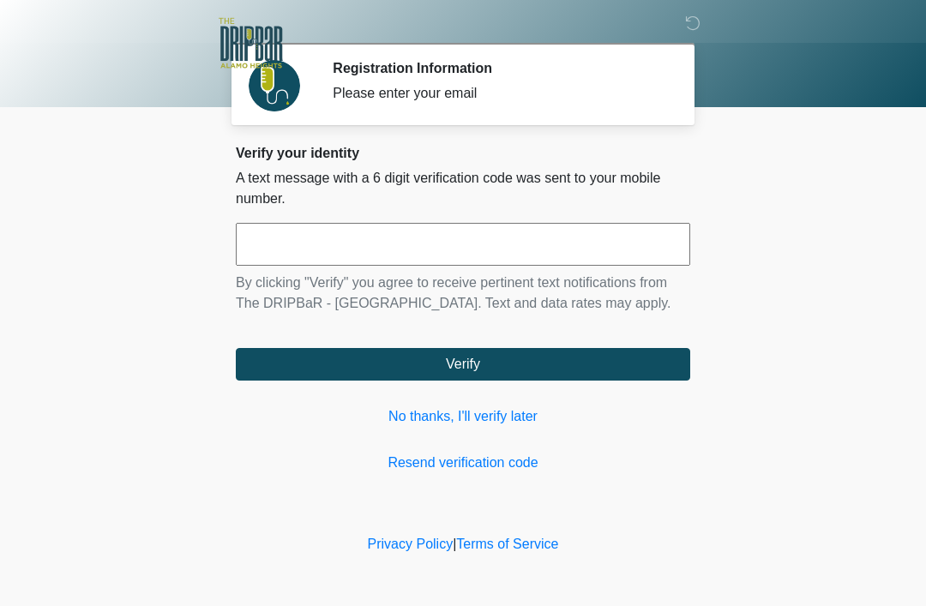
click at [553, 228] on input "text" at bounding box center [463, 244] width 454 height 43
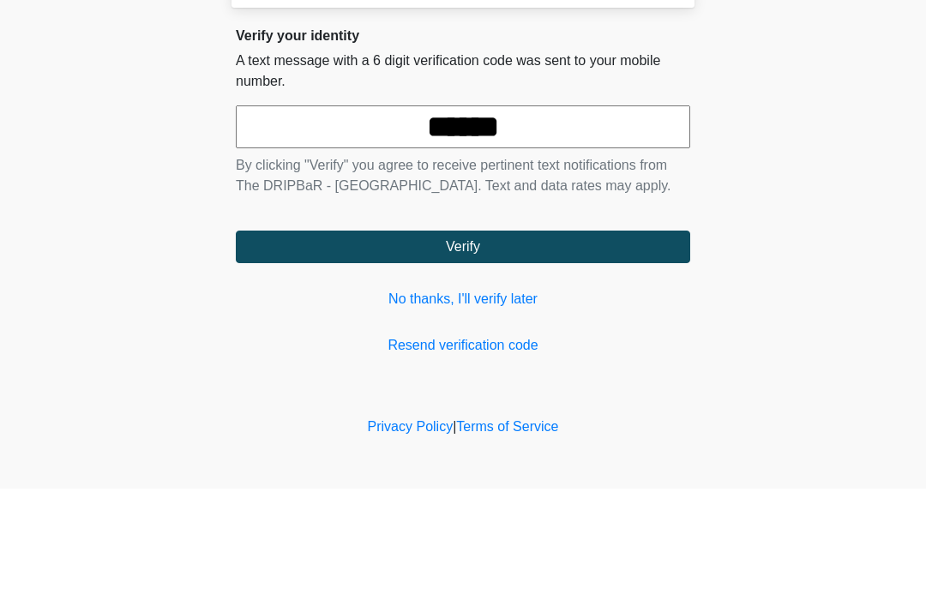
type input "******"
click at [579, 348] on button "Verify" at bounding box center [463, 364] width 454 height 33
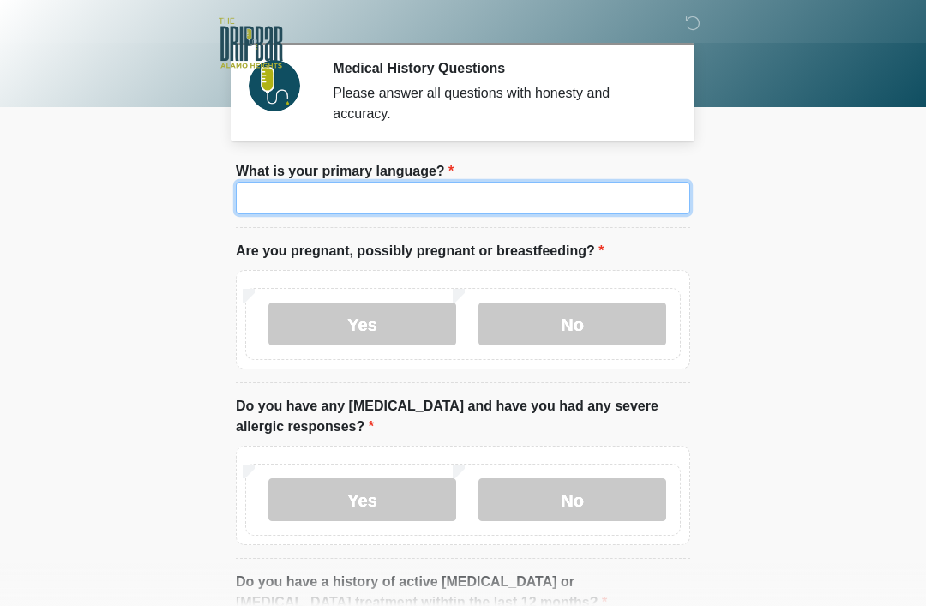
click at [581, 201] on input "What is your primary language?" at bounding box center [463, 198] width 454 height 33
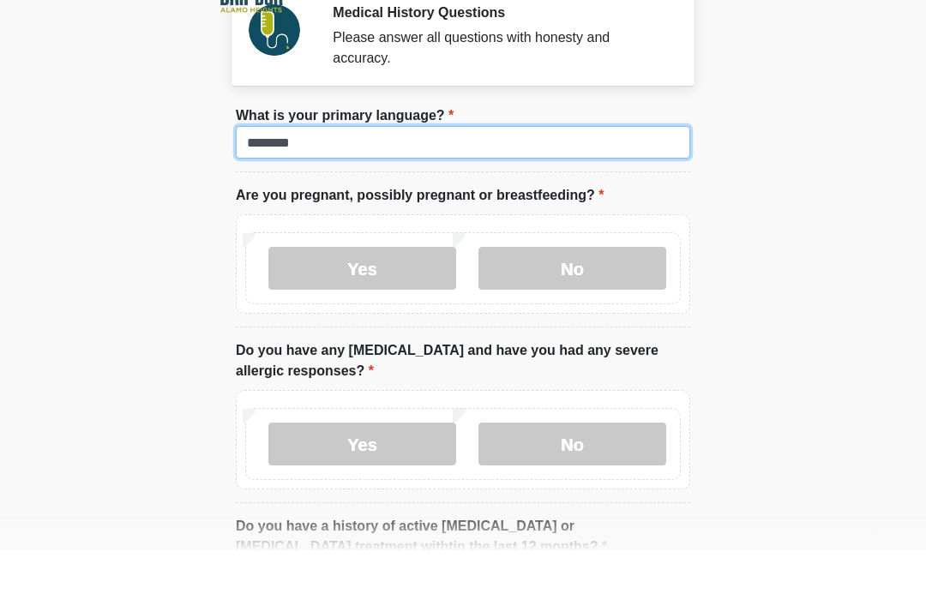
type input "*******"
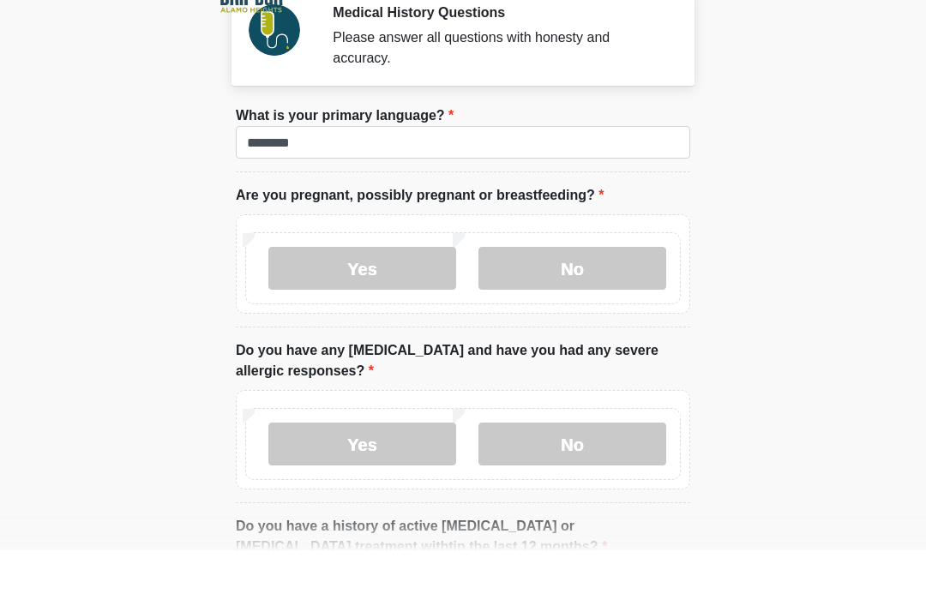
click at [611, 303] on label "No" at bounding box center [572, 324] width 188 height 43
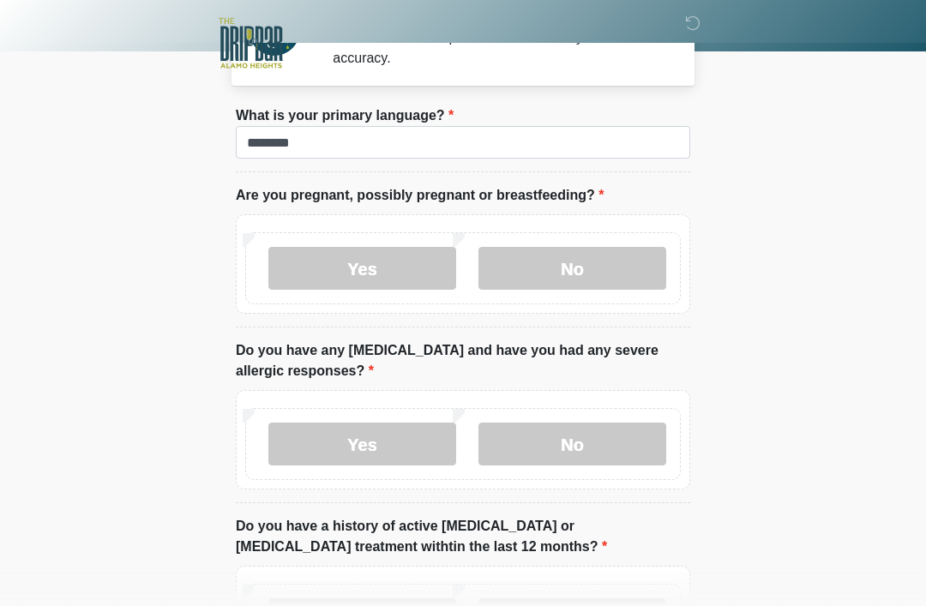
click at [576, 442] on label "No" at bounding box center [572, 444] width 188 height 43
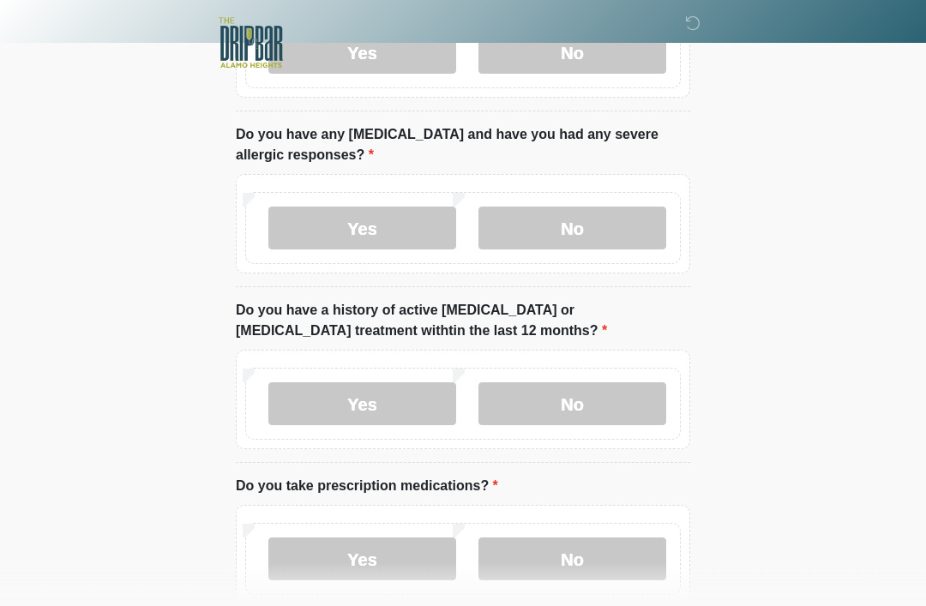
click at [616, 406] on label "No" at bounding box center [572, 404] width 188 height 43
click at [581, 570] on label "No" at bounding box center [572, 559] width 188 height 43
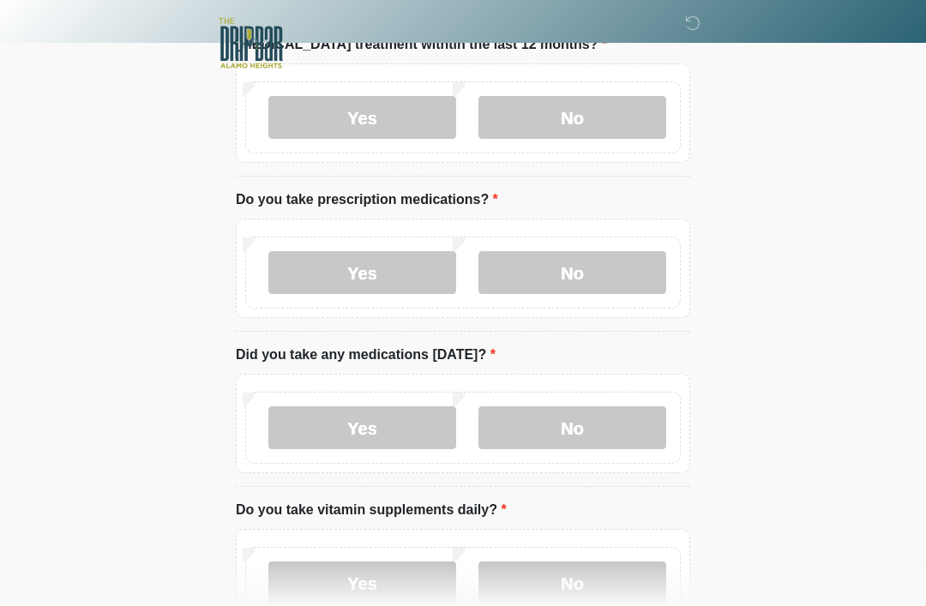
scroll to position [567, 0]
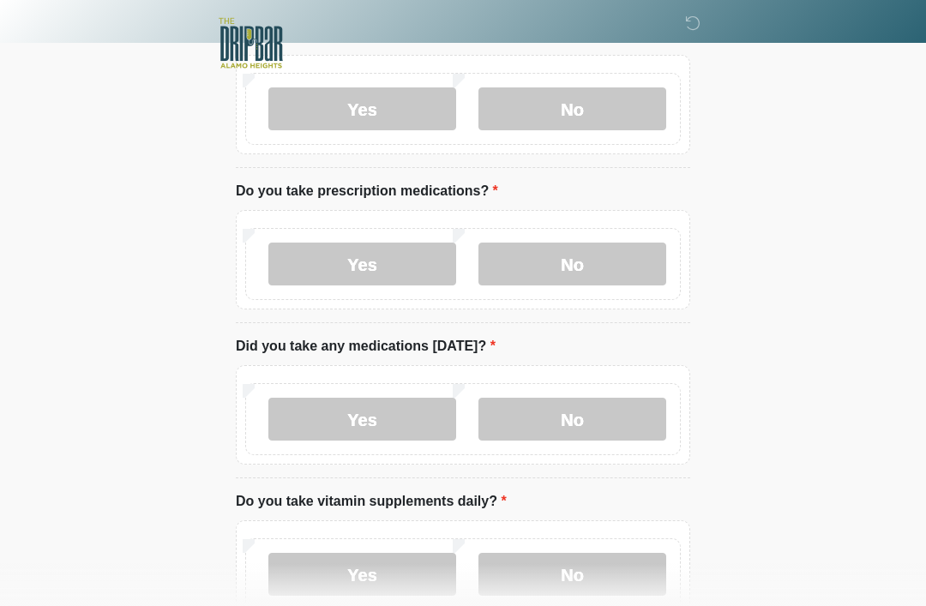
click at [579, 420] on label "No" at bounding box center [572, 419] width 188 height 43
click at [570, 573] on label "No" at bounding box center [572, 574] width 188 height 43
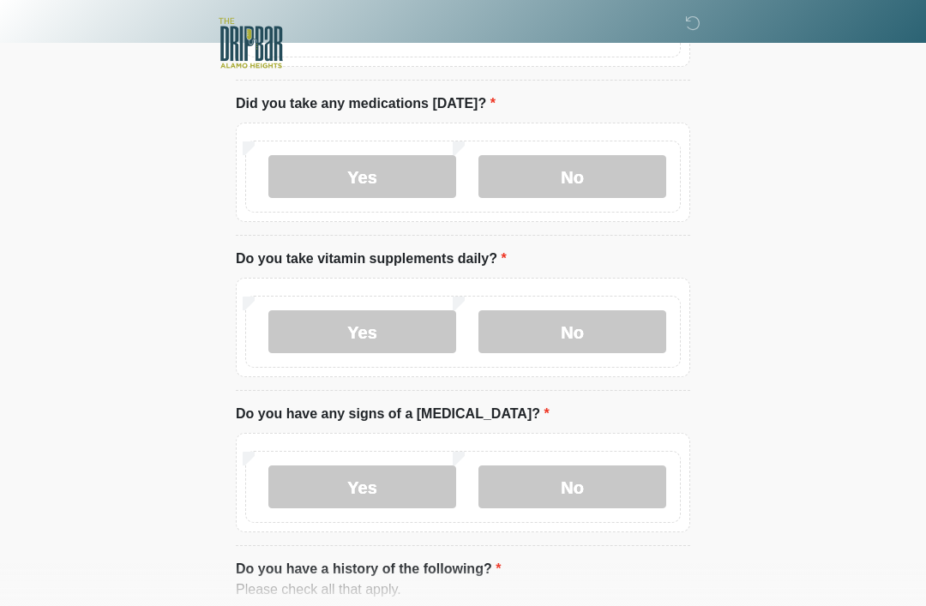
click at [580, 494] on label "No" at bounding box center [572, 487] width 188 height 43
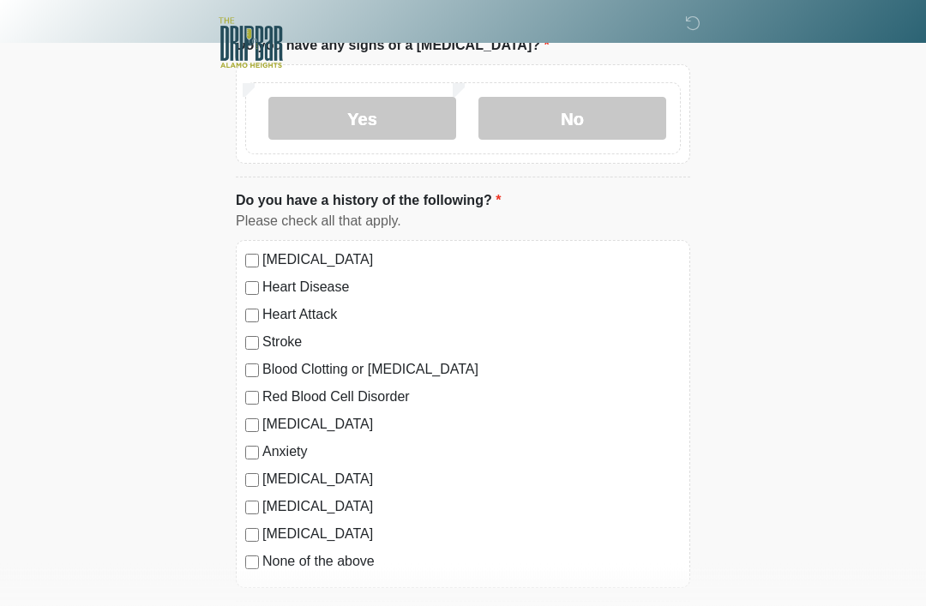
scroll to position [1254, 0]
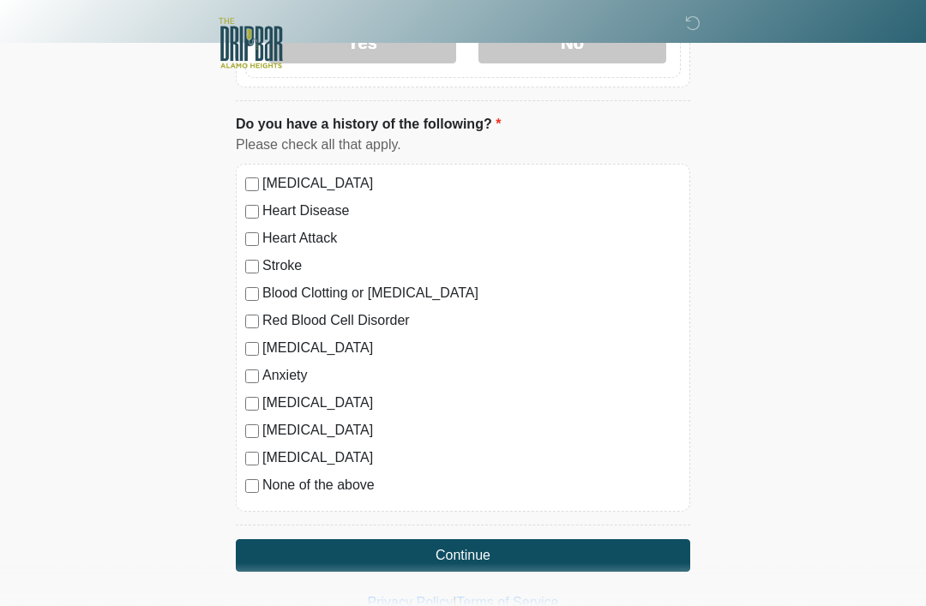
click at [362, 479] on label "None of the above" at bounding box center [471, 485] width 418 height 21
click at [324, 541] on button "Continue" at bounding box center [463, 555] width 454 height 33
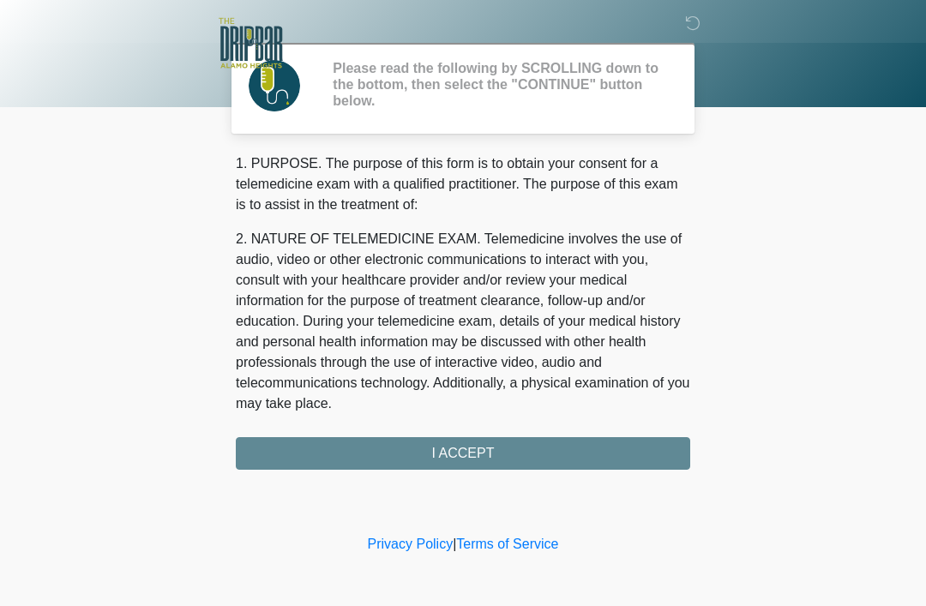
scroll to position [0, 0]
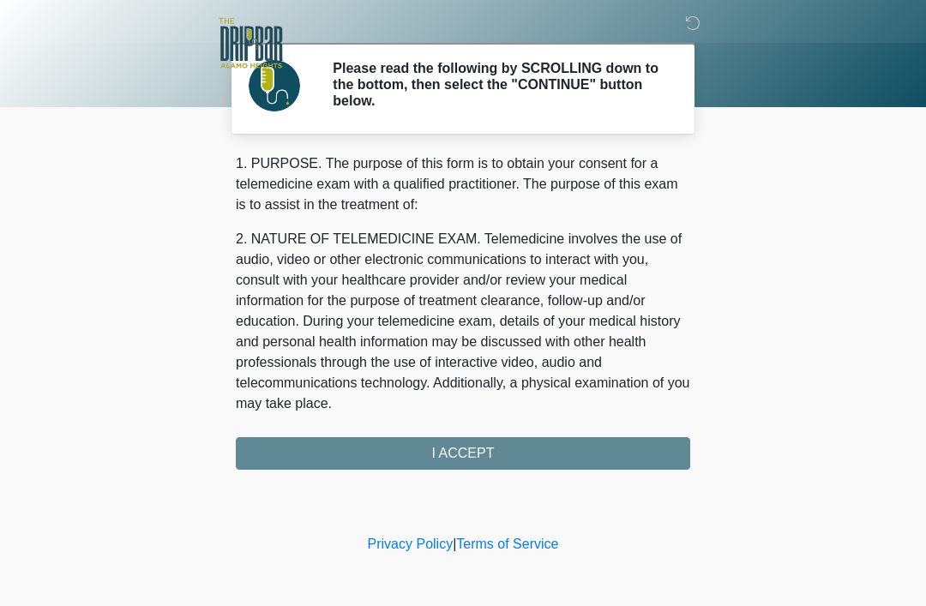
click at [377, 446] on div "1. PURPOSE. The purpose of this form is to obtain your consent for a telemedici…" at bounding box center [463, 311] width 454 height 316
click at [297, 453] on div "1. PURPOSE. The purpose of this form is to obtain your consent for a telemedici…" at bounding box center [463, 311] width 454 height 316
click at [384, 440] on div "1. PURPOSE. The purpose of this form is to obtain your consent for a telemedici…" at bounding box center [463, 311] width 454 height 316
click at [452, 443] on div "1. PURPOSE. The purpose of this form is to obtain your consent for a telemedici…" at bounding box center [463, 311] width 454 height 316
click at [483, 469] on div "‎ ‎ ‎ Please read the following by SCROLLING down to the bottom, then select th…" at bounding box center [463, 265] width 514 height 496
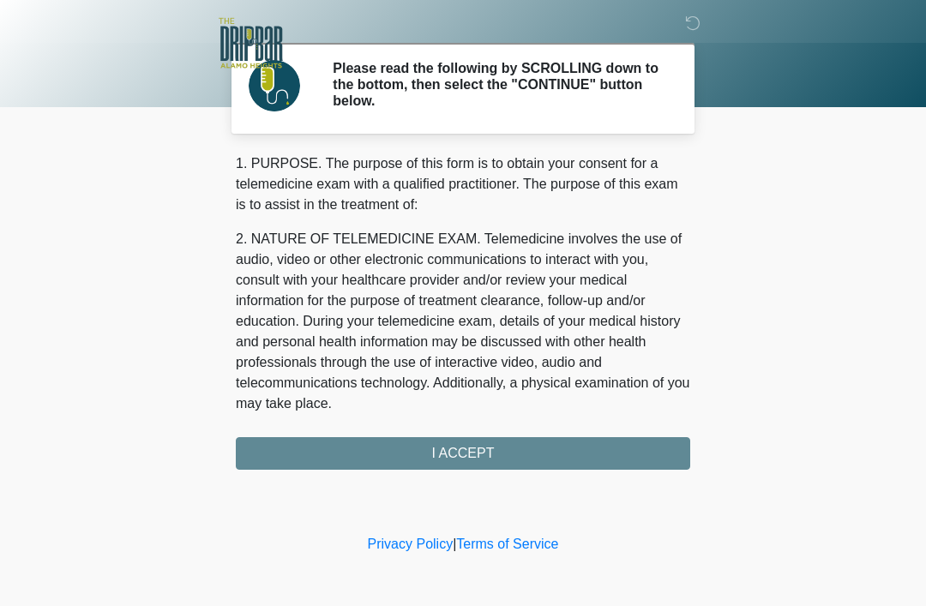
click at [478, 461] on div "1. PURPOSE. The purpose of this form is to obtain your consent for a telemedici…" at bounding box center [463, 311] width 454 height 316
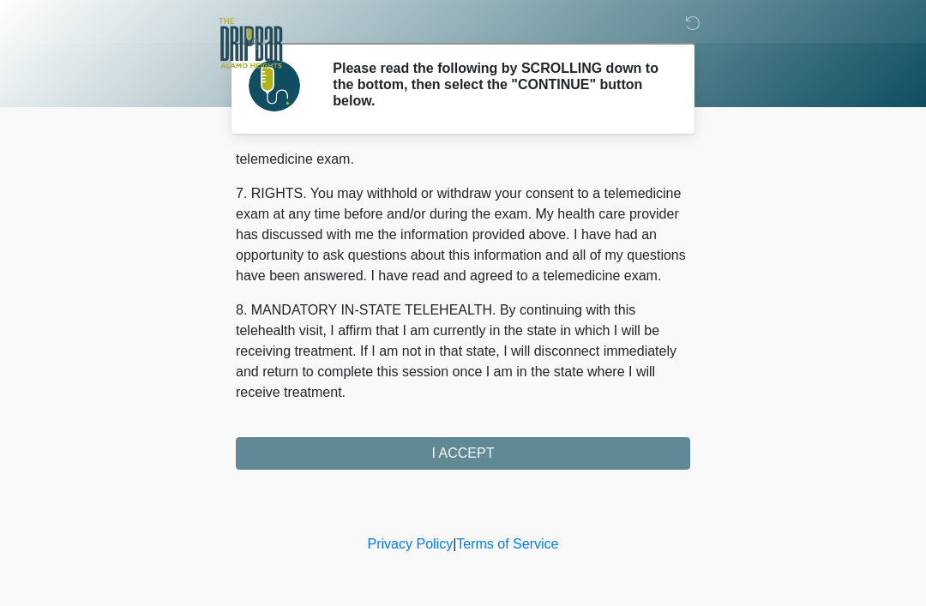
click at [520, 476] on div "‎ ‎ ‎ Please read the following by SCROLLING down to the bottom, then select th…" at bounding box center [463, 265] width 514 height 496
click at [520, 475] on div "‎ ‎ ‎ Please read the following by SCROLLING down to the bottom, then select th…" at bounding box center [463, 265] width 514 height 496
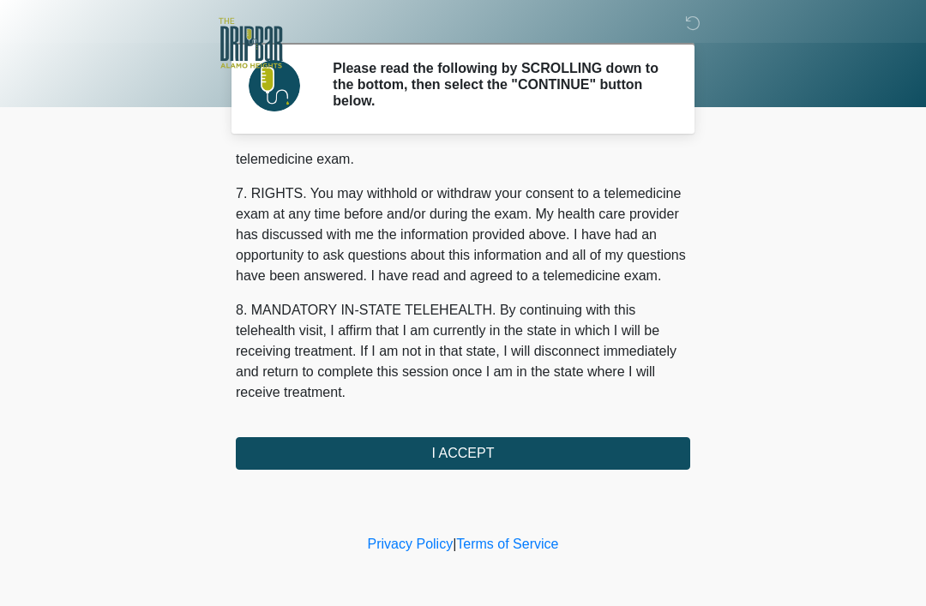
click at [512, 448] on button "I ACCEPT" at bounding box center [463, 453] width 454 height 33
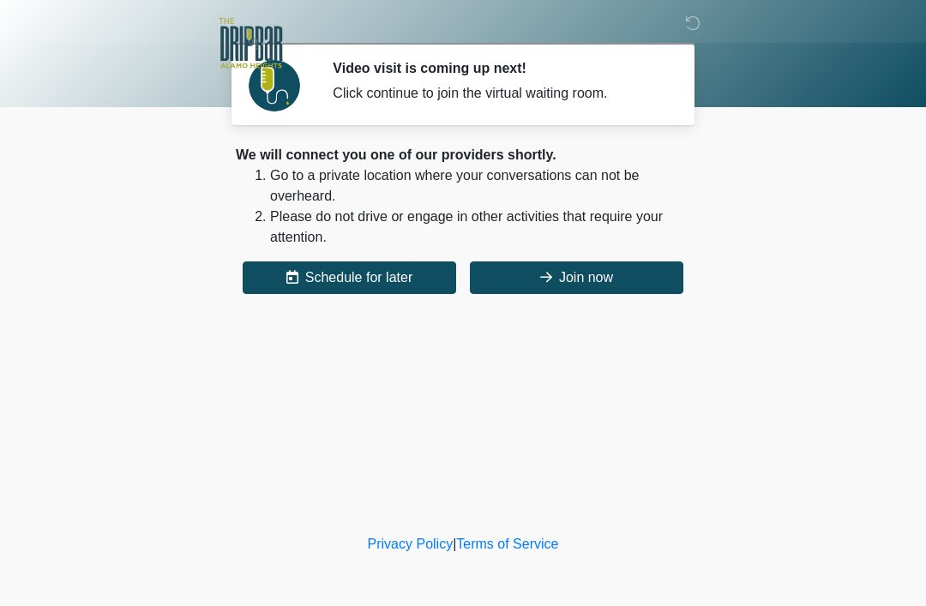
click at [590, 281] on button "Join now" at bounding box center [576, 277] width 213 height 33
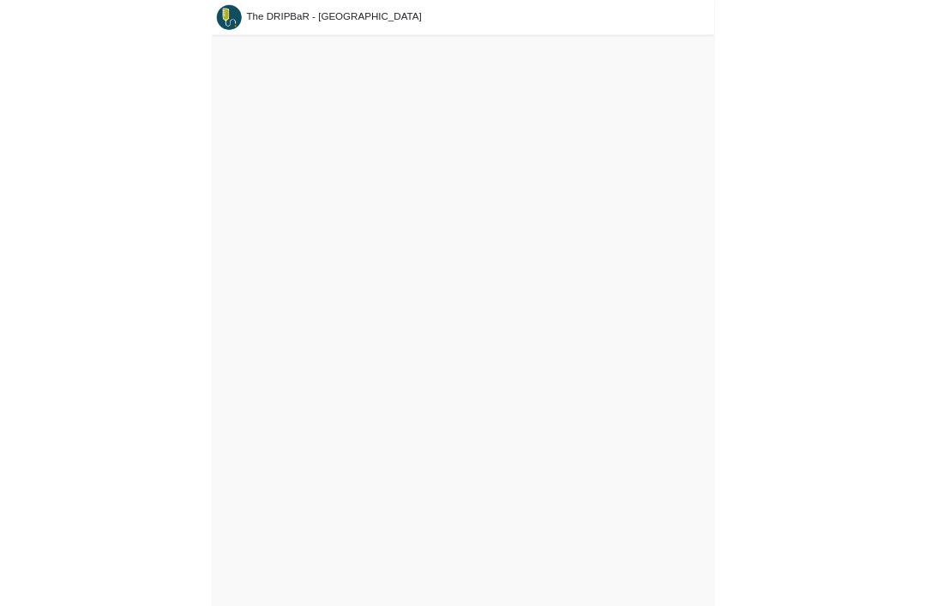
scroll to position [5, 0]
